Goal: Use online tool/utility: Utilize a website feature to perform a specific function

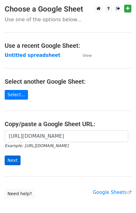
type input "[URL][DOMAIN_NAME]"
click at [13, 160] on input "Next" at bounding box center [13, 160] width 16 height 10
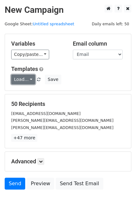
click at [17, 82] on link "Load..." at bounding box center [23, 79] width 24 height 10
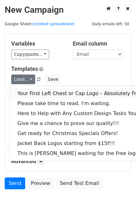
click at [23, 91] on link "Your First Left Chest or Cap Logo – Absolutely Free" at bounding box center [84, 94] width 149 height 10
